Goal: Check status: Check status

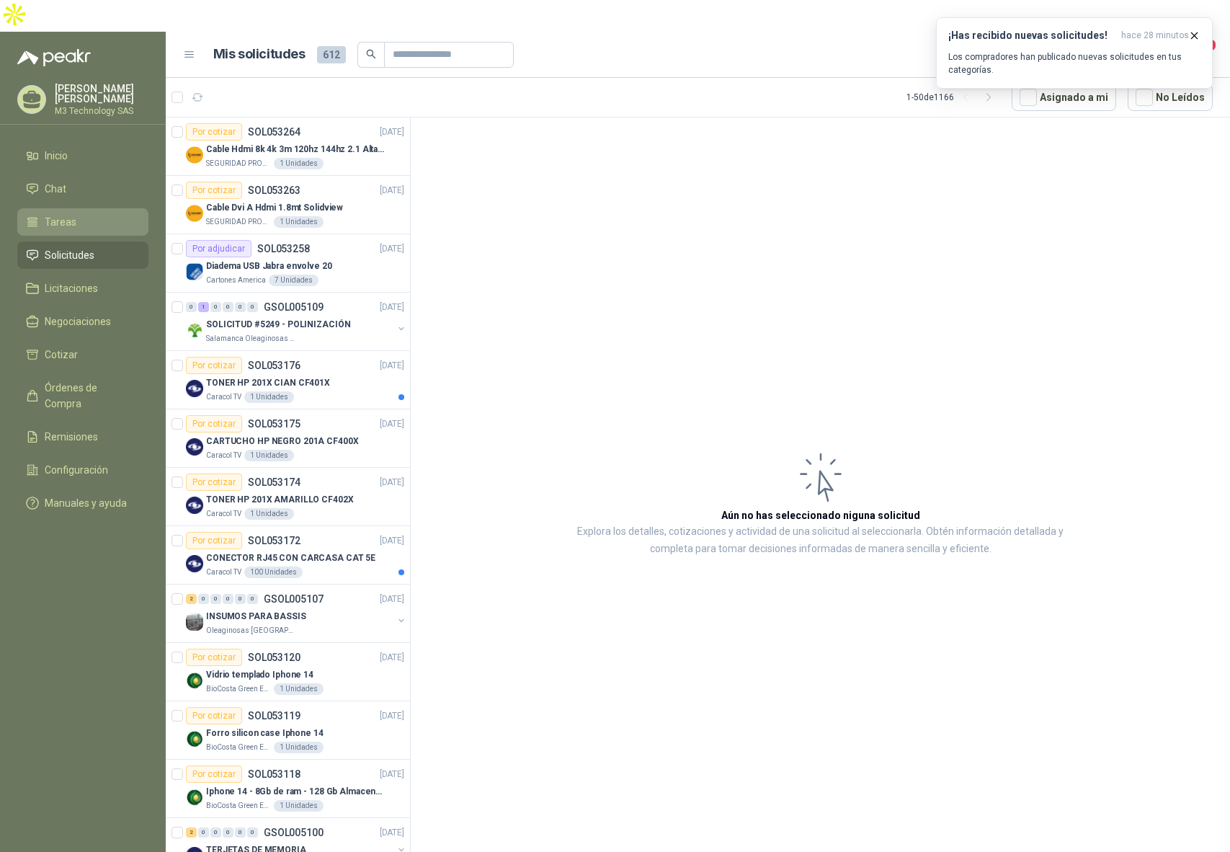
click at [68, 214] on span "Tareas" at bounding box center [61, 222] width 32 height 16
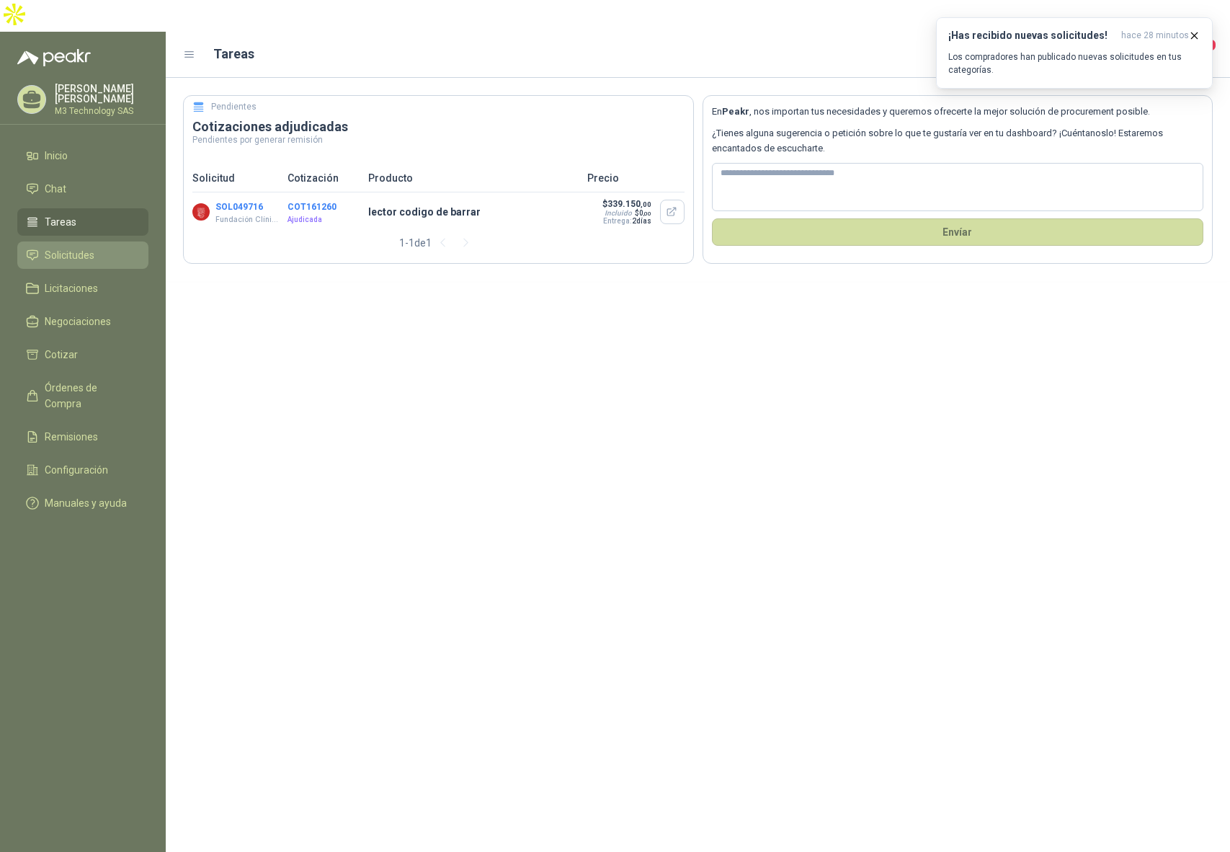
click at [69, 247] on span "Solicitudes" at bounding box center [70, 255] width 50 height 16
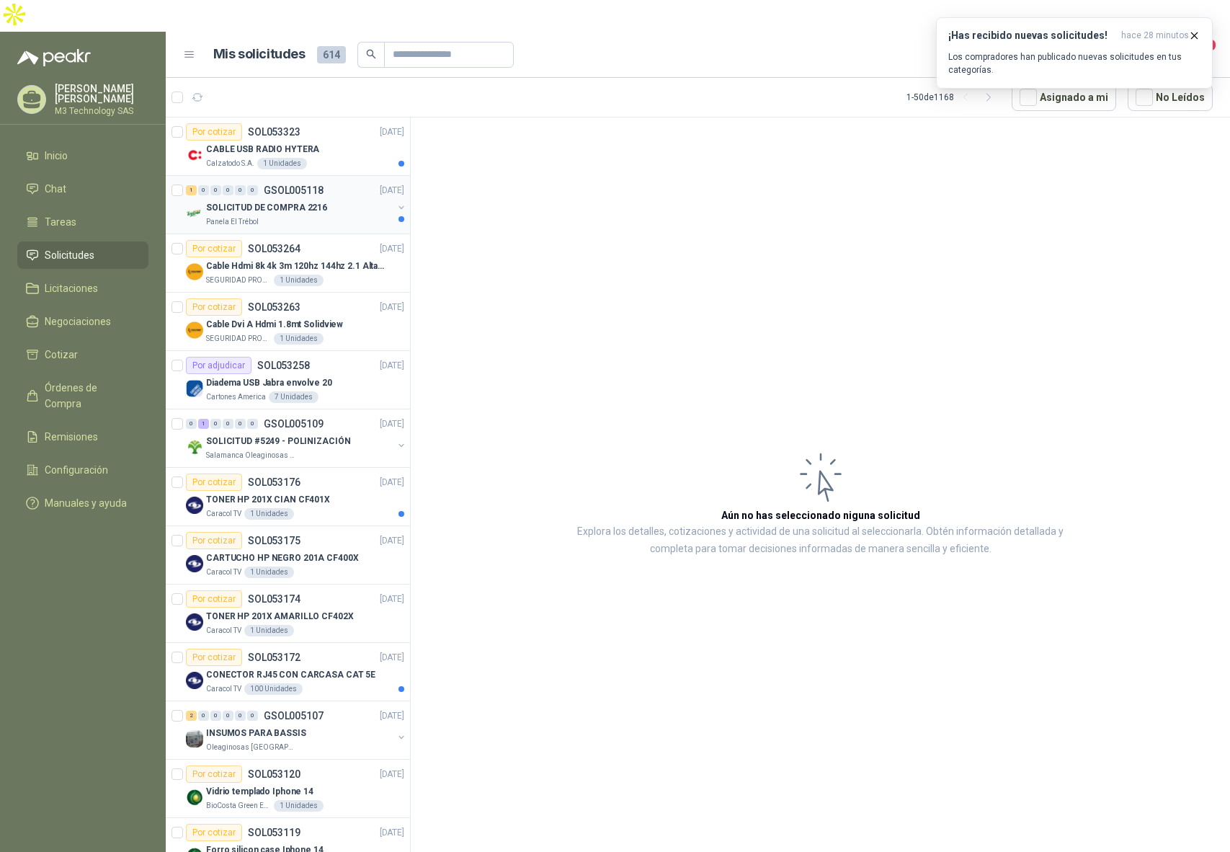
click at [329, 182] on div "1 0 0 0 0 0 GSOL005118 [DATE]" at bounding box center [296, 190] width 221 height 17
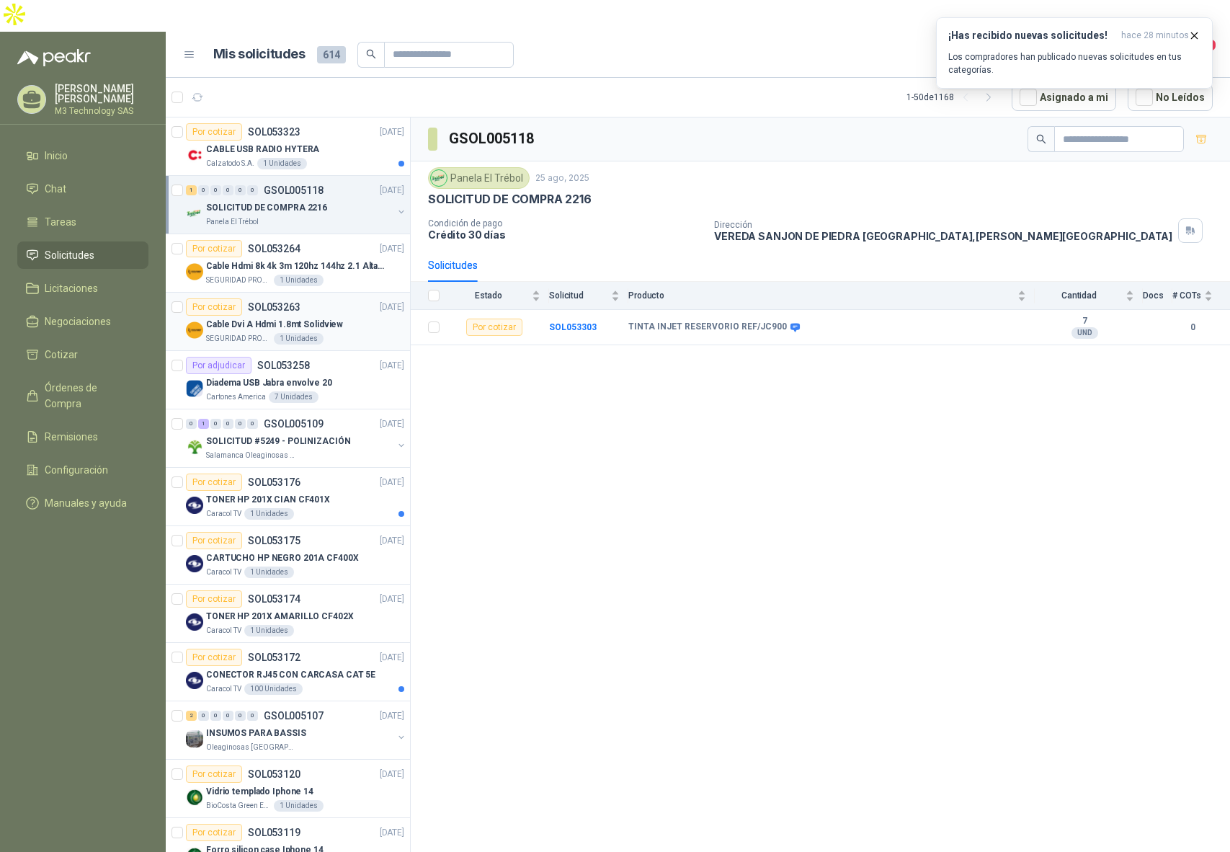
click at [325, 298] on div "Por cotizar SOL053263 [DATE]" at bounding box center [295, 306] width 218 height 17
